Goal: Transaction & Acquisition: Obtain resource

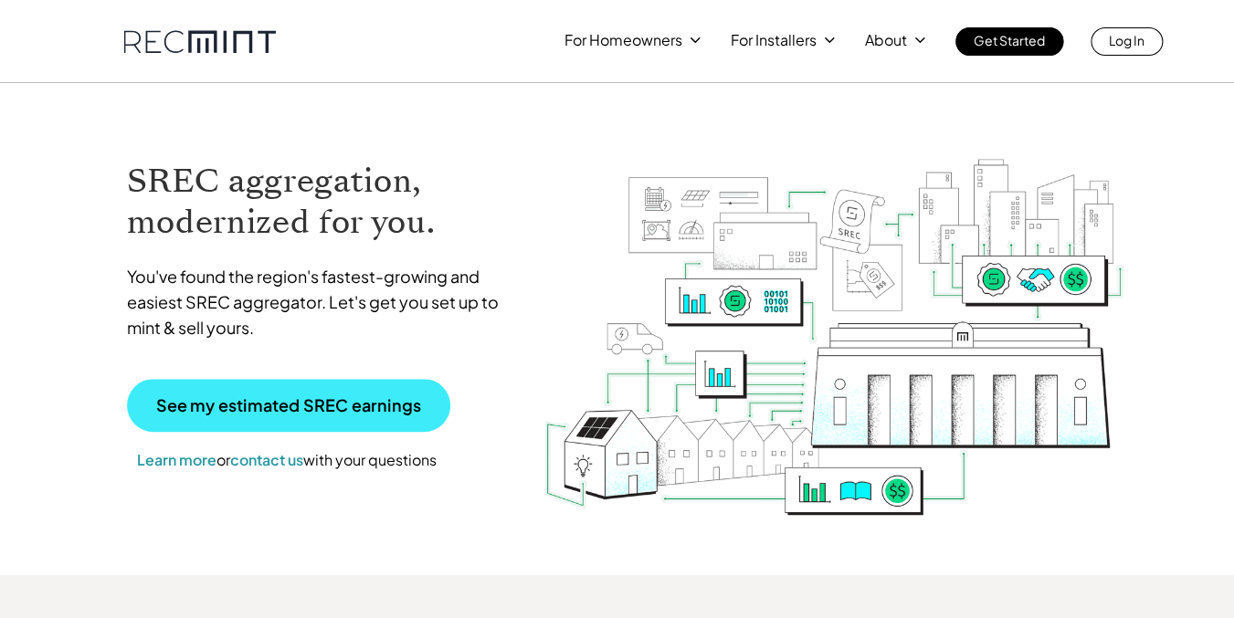
click at [353, 407] on p "See my estimated SREC earnings" at bounding box center [288, 405] width 265 height 16
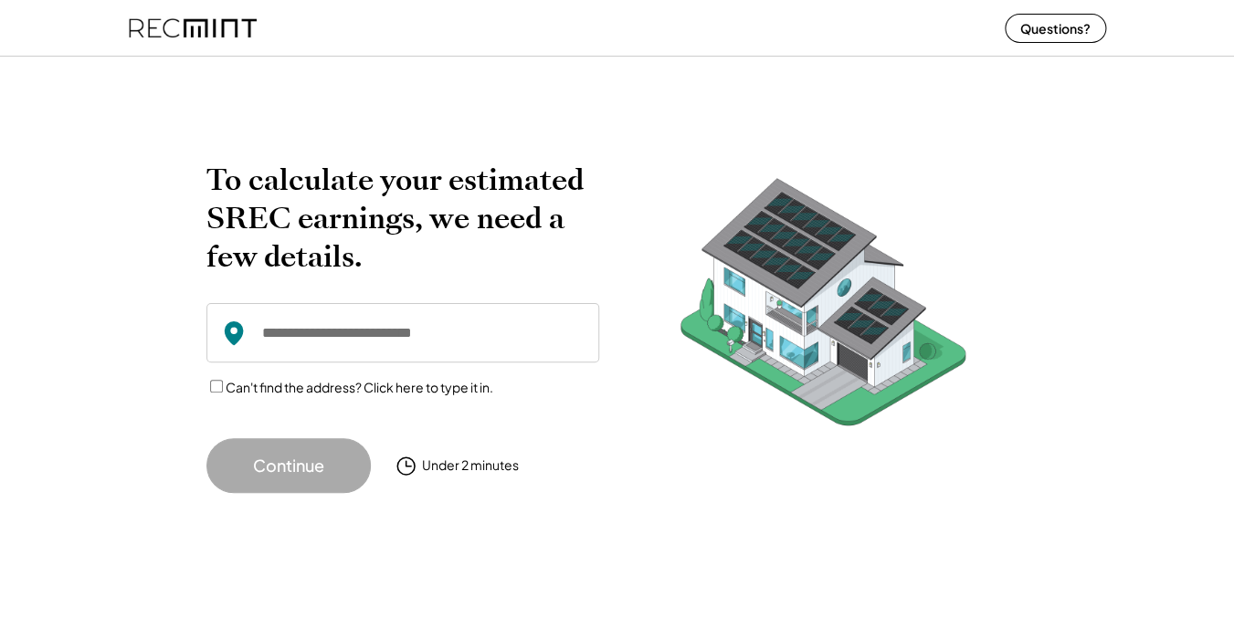
click at [394, 341] on input "input" at bounding box center [402, 332] width 393 height 59
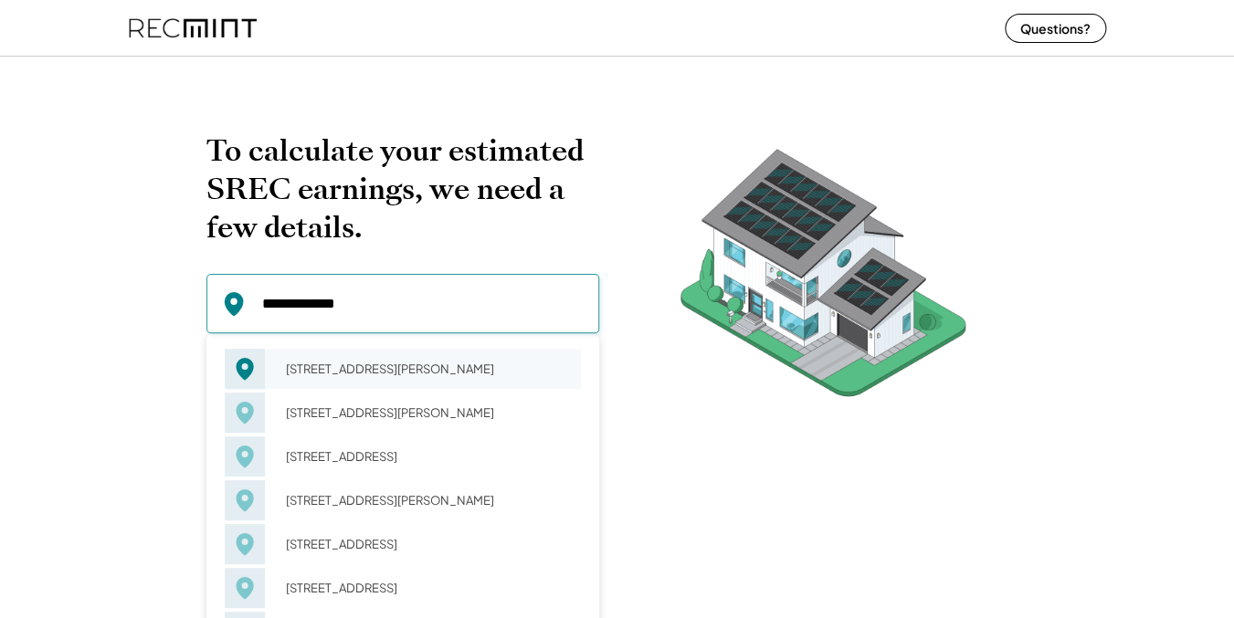
click at [385, 364] on div "[STREET_ADDRESS][PERSON_NAME]" at bounding box center [427, 369] width 307 height 26
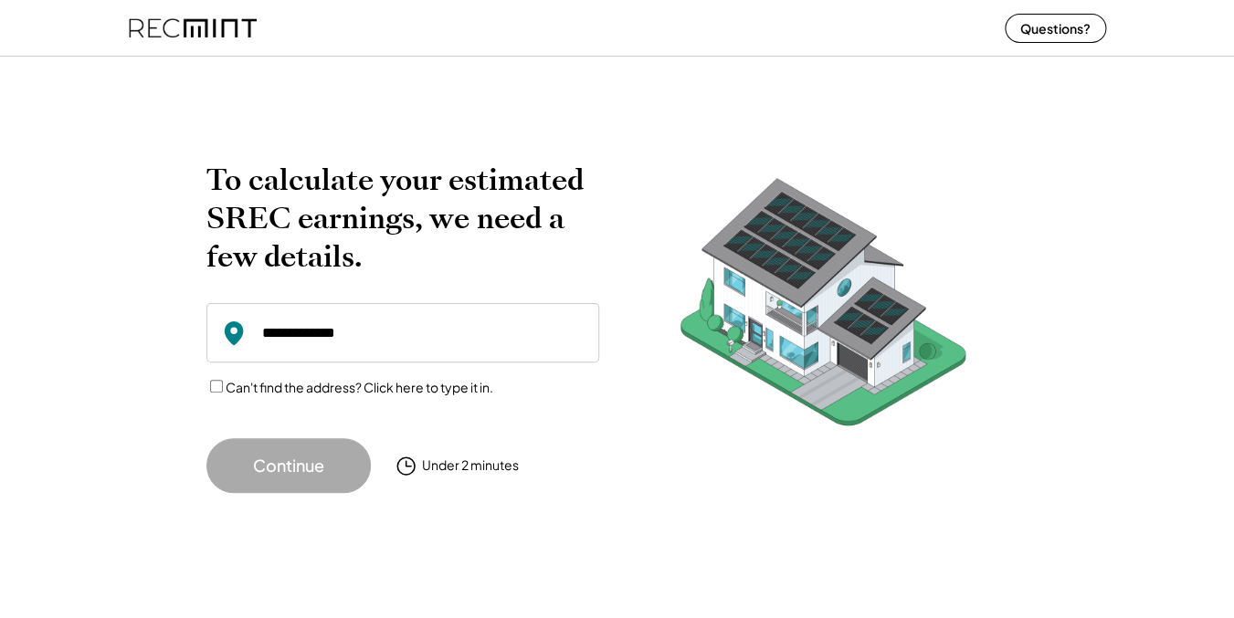
type input "**********"
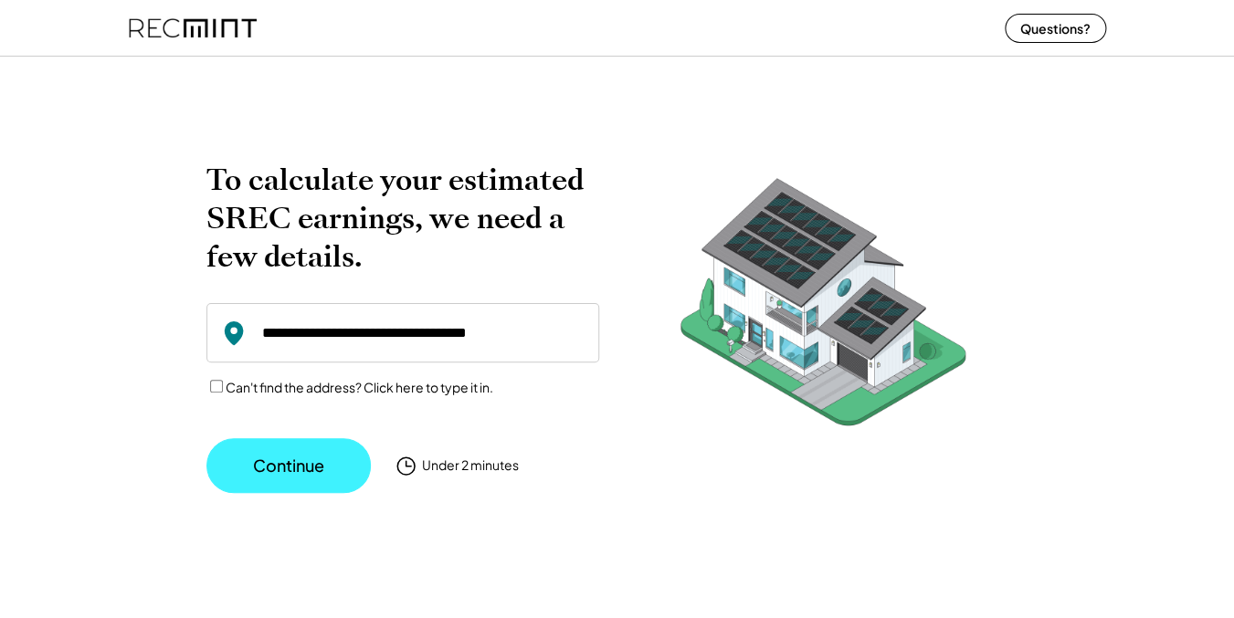
click at [277, 477] on button "Continue" at bounding box center [288, 465] width 164 height 55
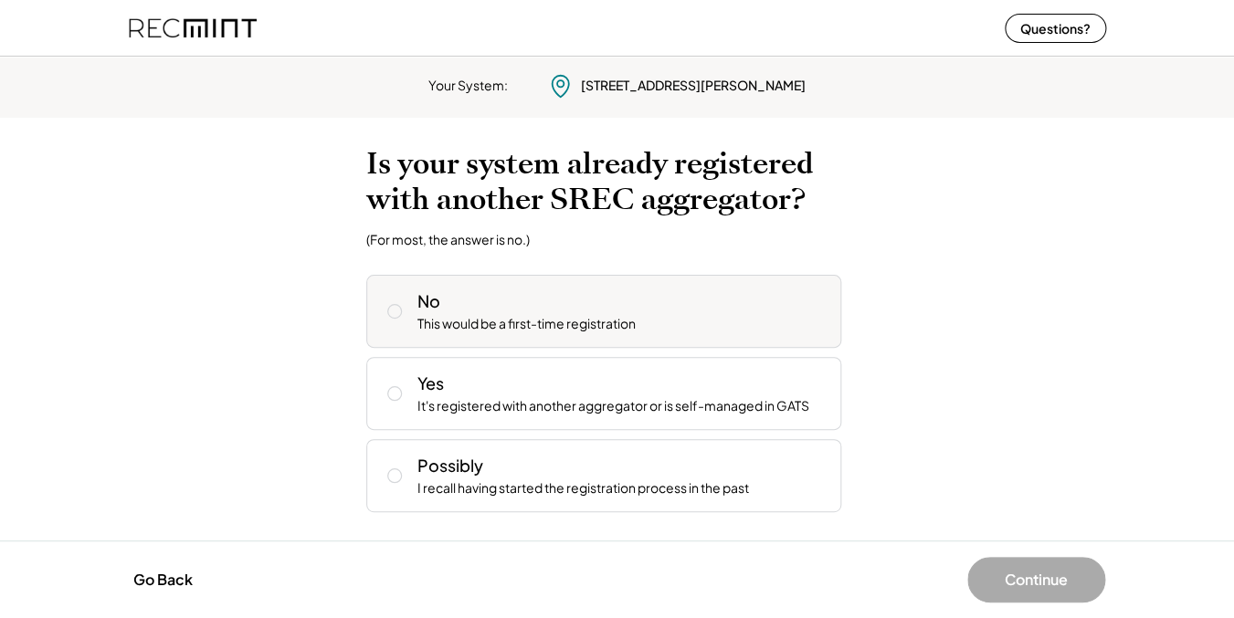
click at [617, 335] on div "No This would be a first-time registration" at bounding box center [603, 311] width 475 height 73
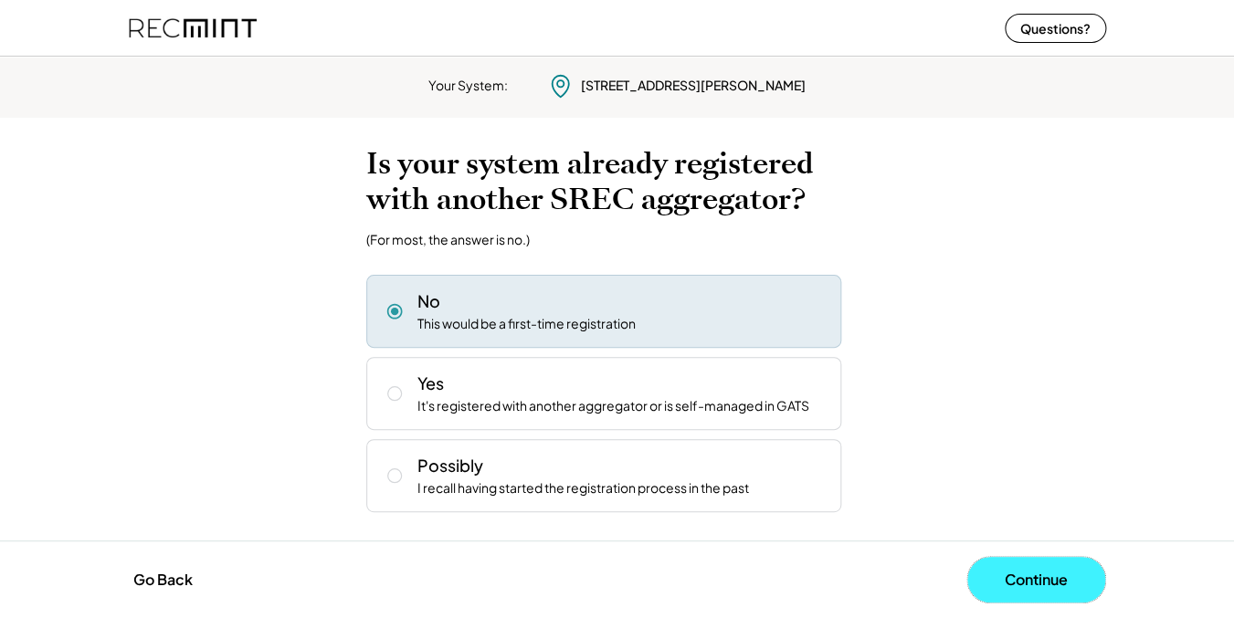
click at [1016, 570] on button "Continue" at bounding box center [1036, 580] width 138 height 46
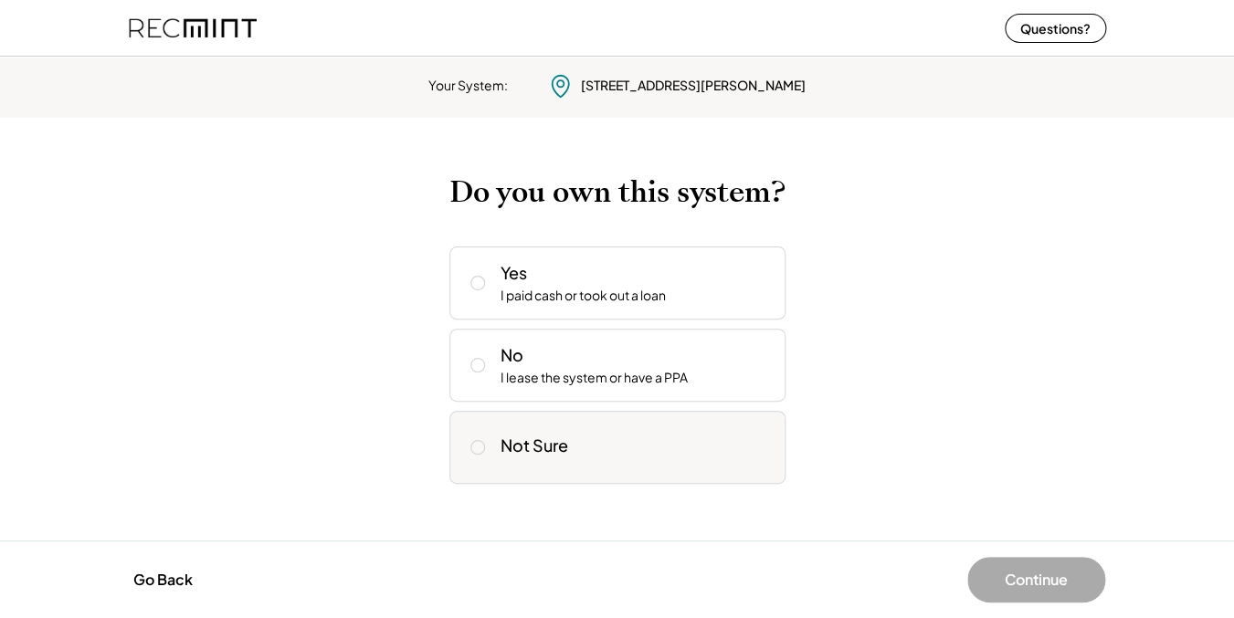
click at [621, 462] on div "Not Sure" at bounding box center [617, 447] width 336 height 73
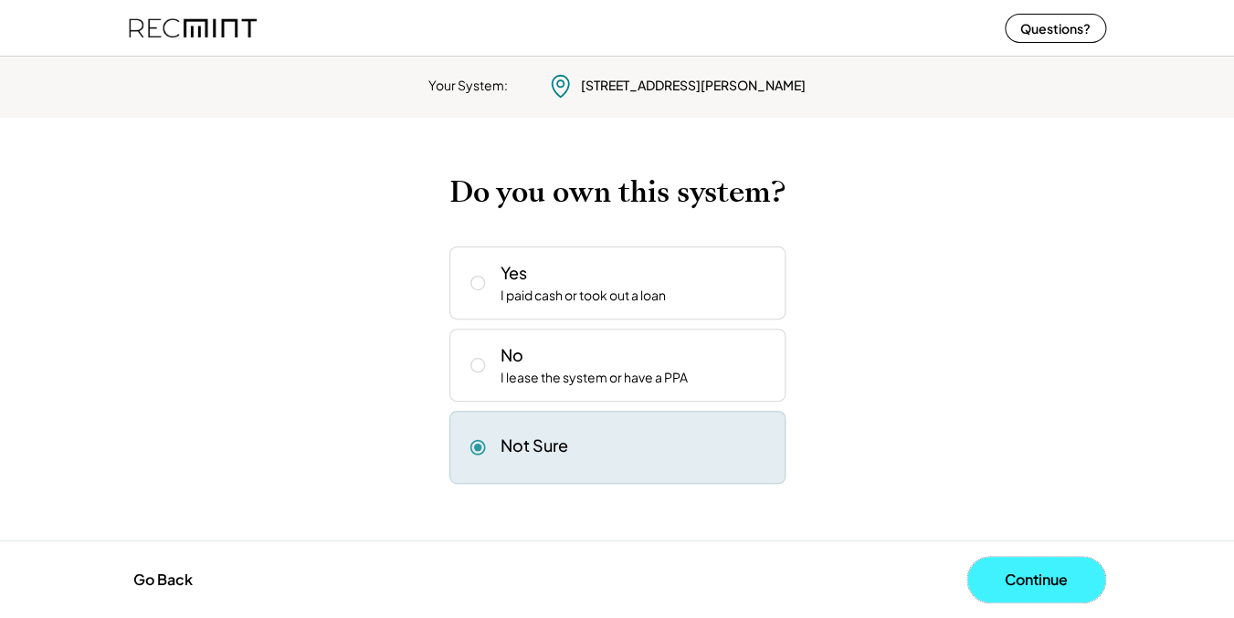
click at [1036, 573] on button "Continue" at bounding box center [1036, 580] width 138 height 46
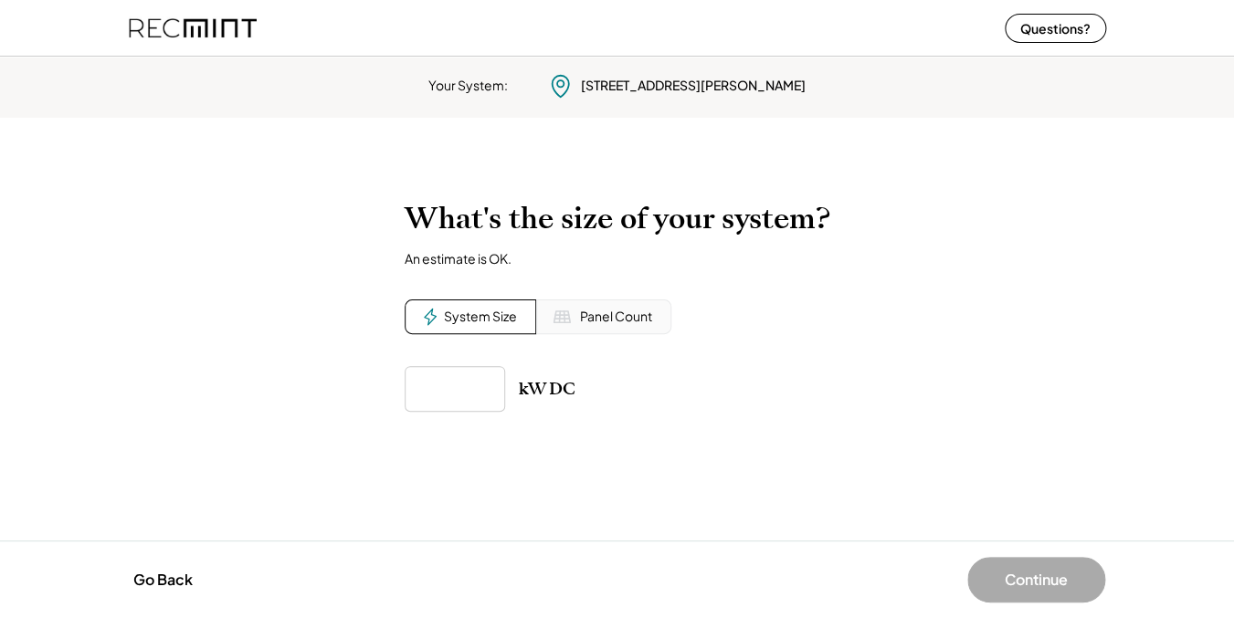
click at [458, 389] on input "input" at bounding box center [455, 389] width 100 height 46
click at [629, 318] on div "Panel Count" at bounding box center [616, 317] width 72 height 18
click at [422, 406] on input "input" at bounding box center [455, 389] width 100 height 46
type input "**"
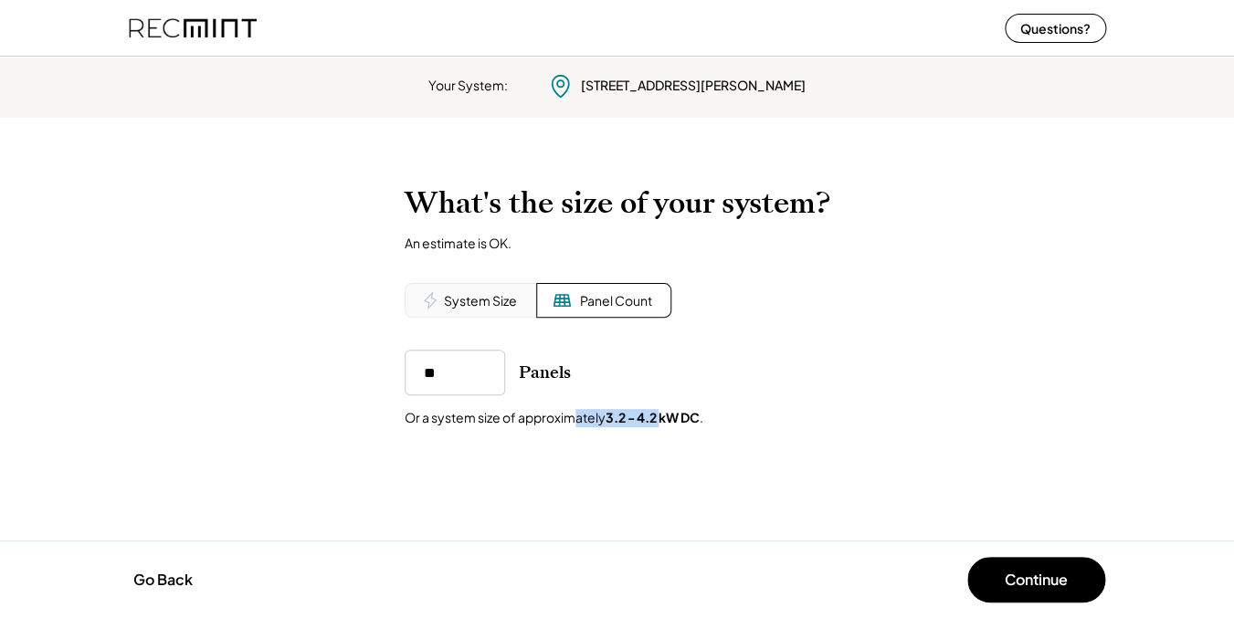
drag, startPoint x: 570, startPoint y: 417, endPoint x: 660, endPoint y: 415, distance: 90.5
click at [660, 415] on div "Or a system size of approximately 3.2 - 4.2 kW DC ." at bounding box center [554, 418] width 299 height 18
click at [598, 415] on div "Or a system size of approximately 3.2 - 4.2 kW DC ." at bounding box center [554, 418] width 299 height 18
